Goal: Task Accomplishment & Management: Manage account settings

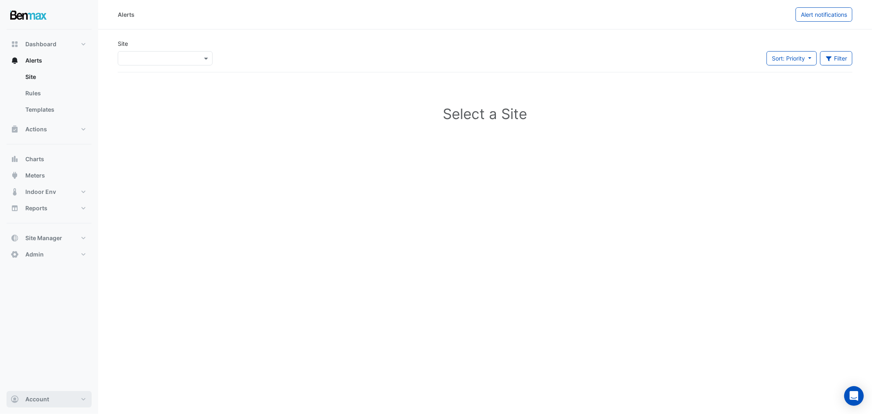
click at [47, 394] on button "Account" at bounding box center [49, 399] width 85 height 16
click at [43, 378] on link "Sign Out" at bounding box center [49, 378] width 78 height 16
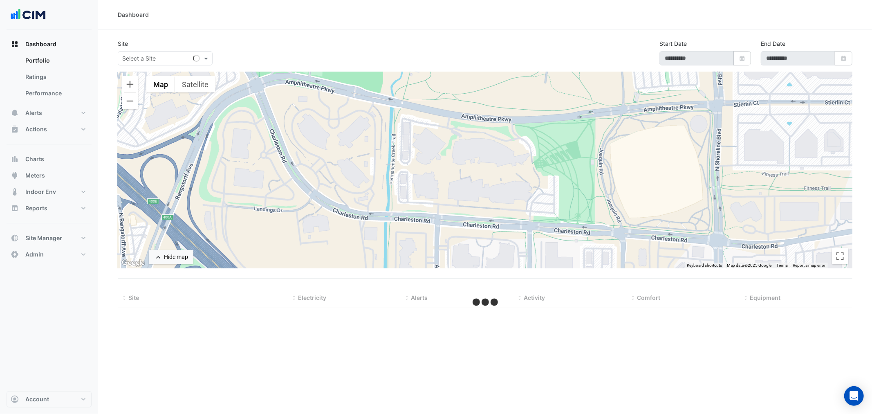
type input "**********"
select select "***"
